Goal: Find specific page/section: Find specific page/section

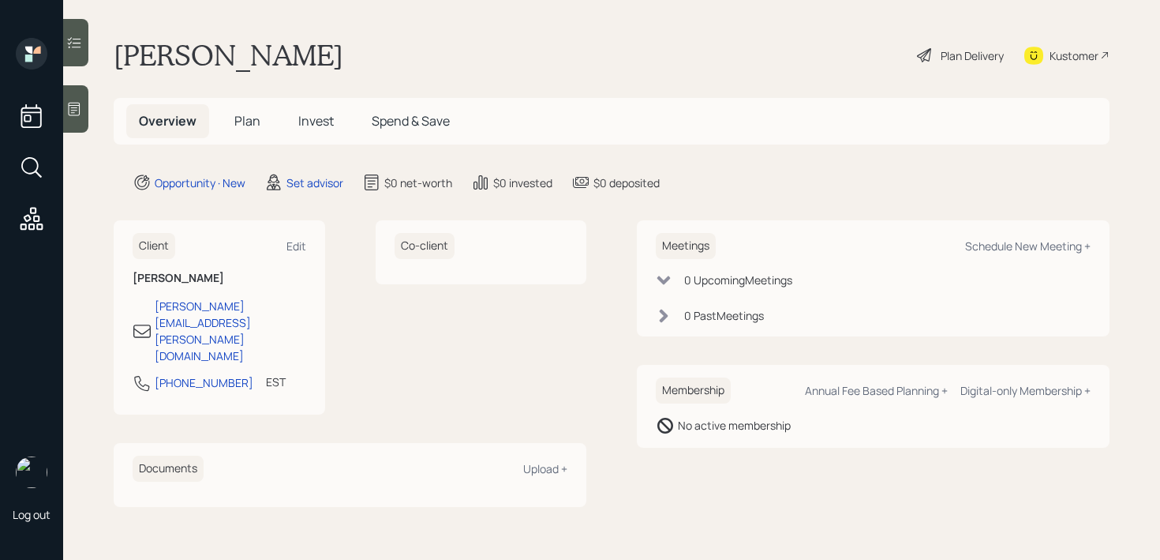
click at [84, 103] on div at bounding box center [75, 108] width 25 height 47
